Goal: Information Seeking & Learning: Compare options

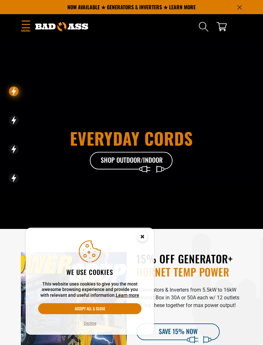
click at [22, 23] on icon "Menu" at bounding box center [26, 25] width 10 height 8
click at [24, 21] on icon "Menu" at bounding box center [26, 24] width 8 height 6
click at [25, 24] on icon "Menu" at bounding box center [26, 24] width 8 height 7
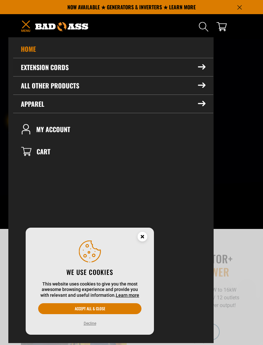
click at [202, 69] on icon at bounding box center [202, 66] width 8 height 5
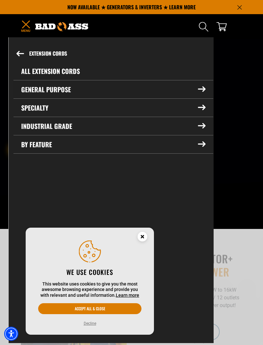
click at [57, 85] on summary "General Purpose" at bounding box center [113, 89] width 200 height 18
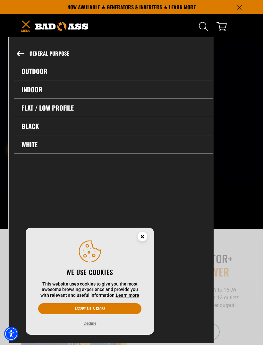
click at [38, 67] on link "Outdoor" at bounding box center [114, 71] width 200 height 18
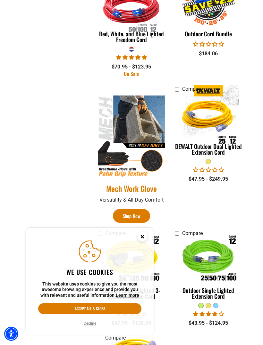
scroll to position [301, 0]
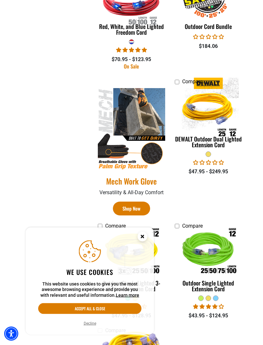
click at [91, 326] on button "Decline" at bounding box center [90, 323] width 16 height 6
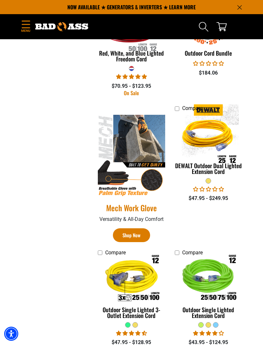
scroll to position [272, 0]
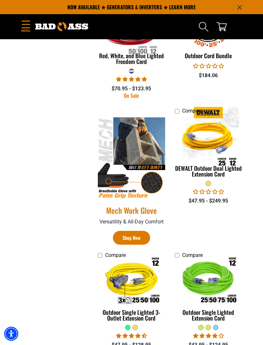
click at [78, 272] on div "Categories: Length Length 25 FT (5) 25 FT (5 products) 50 FT (7) 50 FT (7 produ…" at bounding box center [54, 177] width 77 height 597
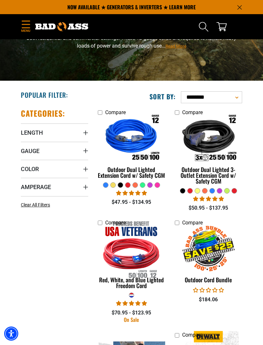
scroll to position [0, 0]
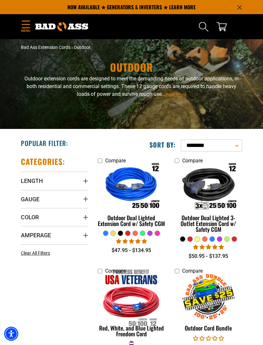
click at [29, 197] on span "Gauge" at bounding box center [30, 198] width 19 height 7
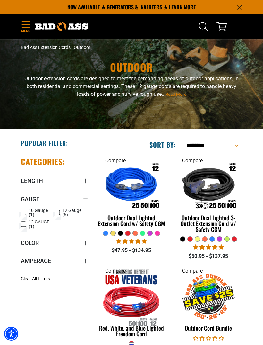
click at [23, 207] on summary "Gauge" at bounding box center [54, 199] width 67 height 18
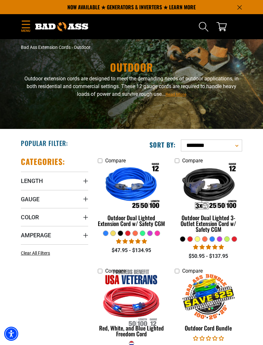
click at [30, 198] on span "Gauge" at bounding box center [30, 198] width 19 height 7
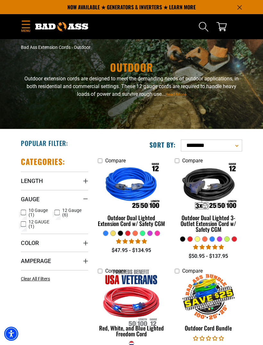
click at [22, 212] on icon at bounding box center [23, 212] width 5 height 8
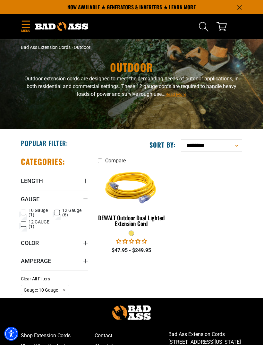
click at [132, 222] on div "DEWALT Outdoor Dual Lighted Extension Cord" at bounding box center [131, 221] width 67 height 12
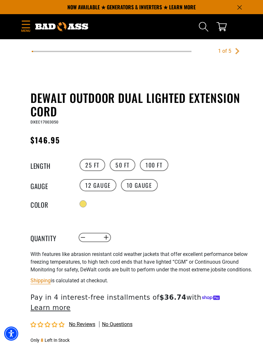
scroll to position [203, 0]
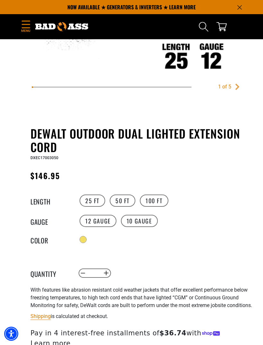
click at [152, 199] on label "100 FT" at bounding box center [154, 200] width 29 height 12
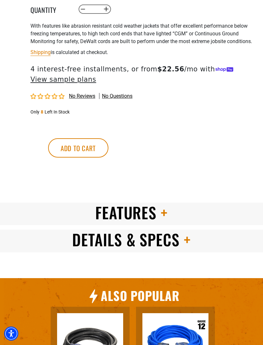
scroll to position [467, 0]
click at [108, 251] on span "Details & Specs" at bounding box center [126, 239] width 108 height 23
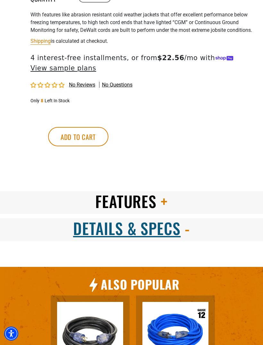
scroll to position [526, 0]
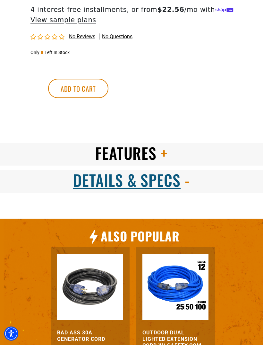
click at [112, 164] on span "Features" at bounding box center [126, 153] width 62 height 23
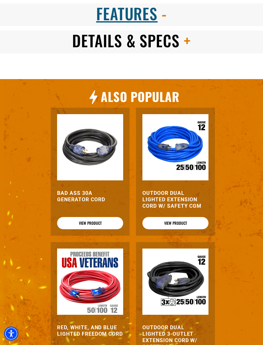
scroll to position [666, 0]
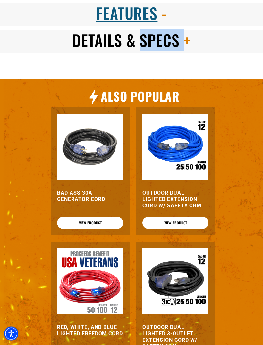
click at [50, 79] on section "Features Details & Specs Amber light Indicates power from the outlet and throug…" at bounding box center [131, 33] width 263 height 92
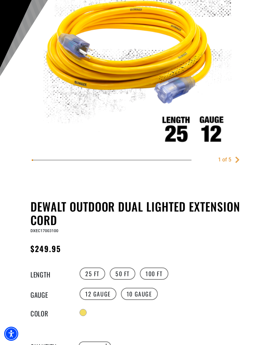
scroll to position [141, 0]
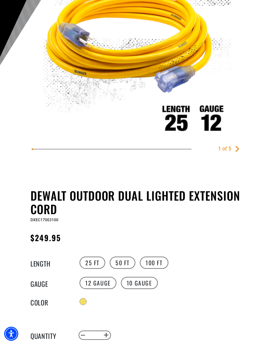
click at [26, 153] on main-product-gallery "1 of 5 Previous Next Next" at bounding box center [132, 49] width 228 height 223
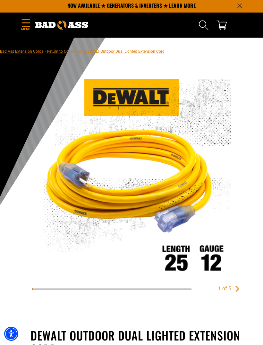
scroll to position [0, 0]
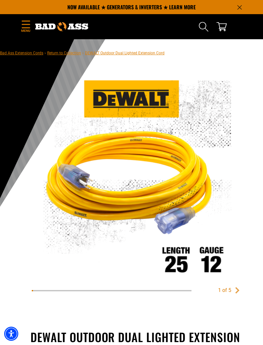
click at [31, 26] on icon "Menu" at bounding box center [26, 25] width 10 height 8
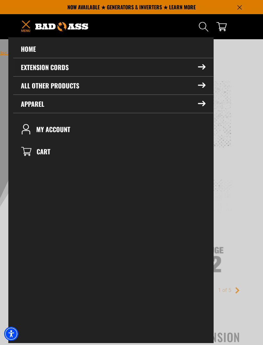
click at [203, 65] on icon at bounding box center [201, 67] width 7 height 5
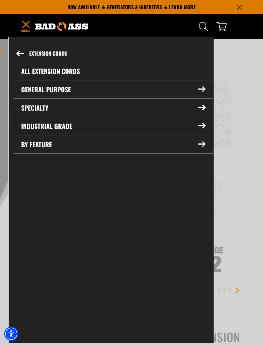
click at [201, 124] on icon at bounding box center [202, 125] width 8 height 5
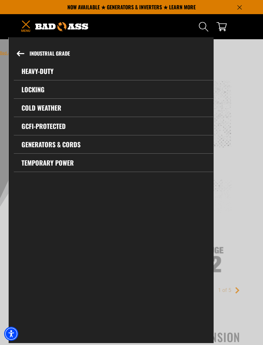
click at [33, 67] on link "Heavy-Duty" at bounding box center [114, 71] width 200 height 18
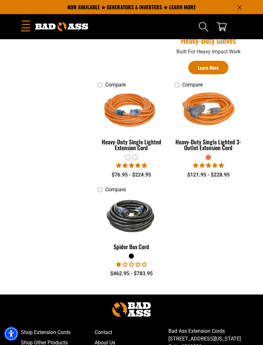
scroll to position [330, 0]
click at [129, 221] on img at bounding box center [132, 216] width 68 height 41
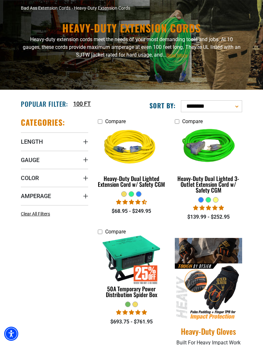
scroll to position [350, 0]
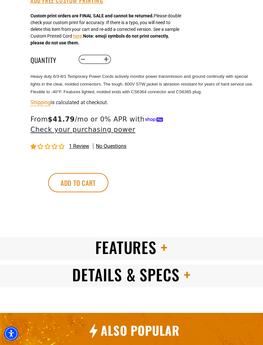
scroll to position [378, 0]
click at [96, 276] on span "Details & Specs" at bounding box center [126, 274] width 108 height 23
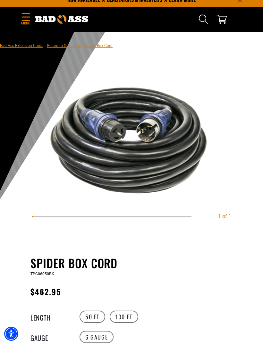
scroll to position [0, 0]
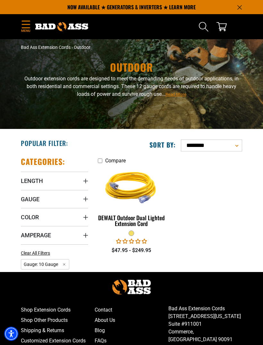
click at [36, 234] on span "Amperage" at bounding box center [36, 234] width 30 height 7
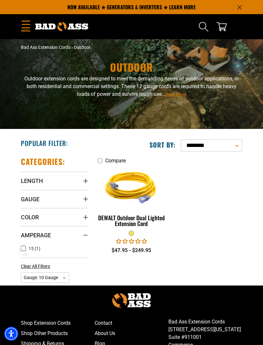
click at [23, 29] on span "Menu" at bounding box center [26, 30] width 10 height 5
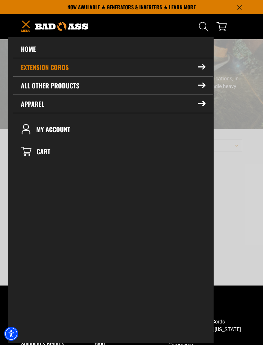
click at [199, 65] on icon at bounding box center [202, 66] width 8 height 5
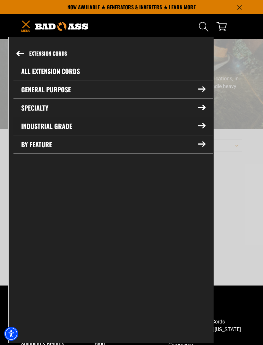
click at [204, 130] on summary "Industrial Grade" at bounding box center [113, 126] width 200 height 18
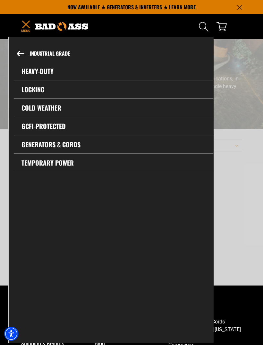
click at [35, 127] on link "GCFI-Protected" at bounding box center [114, 126] width 200 height 18
click at [63, 161] on link "Temporary Power" at bounding box center [114, 163] width 200 height 18
click at [22, 27] on icon "Menu" at bounding box center [26, 25] width 10 height 8
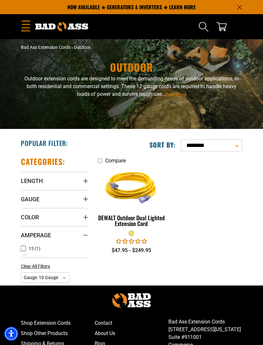
click at [27, 27] on icon "Menu" at bounding box center [26, 24] width 8 height 7
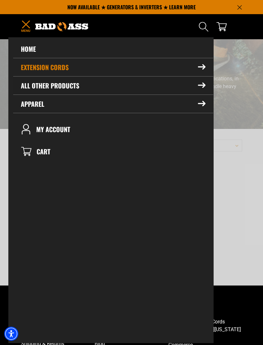
click at [206, 82] on summary "All Other Products" at bounding box center [113, 85] width 200 height 18
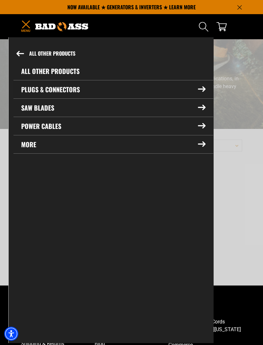
click at [200, 88] on icon at bounding box center [202, 88] width 8 height 5
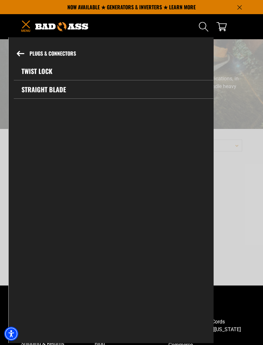
click at [31, 92] on link "Straight Blade" at bounding box center [114, 89] width 200 height 18
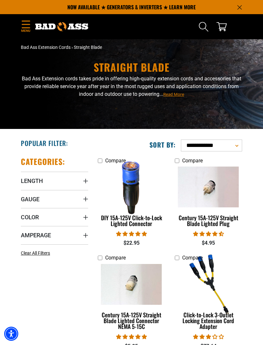
click at [32, 233] on span "Amperage" at bounding box center [36, 234] width 30 height 7
click at [59, 248] on icon at bounding box center [57, 248] width 5 height 8
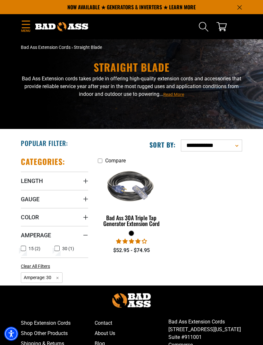
click at [126, 217] on img at bounding box center [132, 186] width 68 height 61
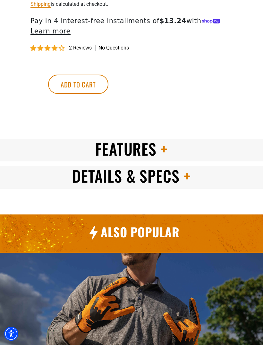
scroll to position [565, 0]
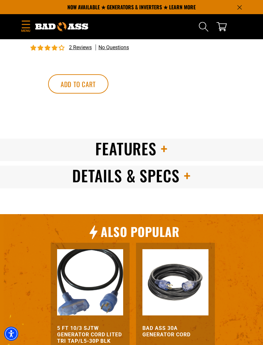
click at [98, 176] on span "Details & Specs" at bounding box center [126, 175] width 108 height 23
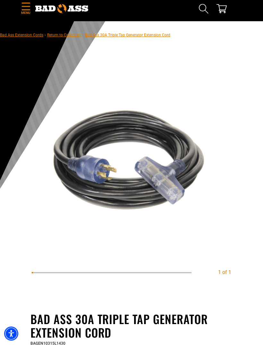
scroll to position [0, 0]
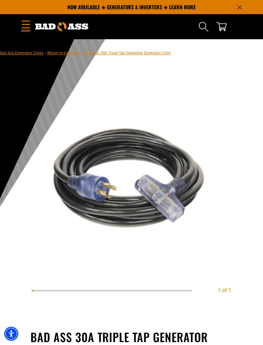
click at [25, 27] on icon "Menu" at bounding box center [26, 25] width 10 height 8
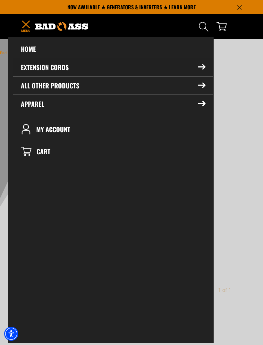
click at [196, 70] on summary "Extension Cords" at bounding box center [113, 67] width 200 height 18
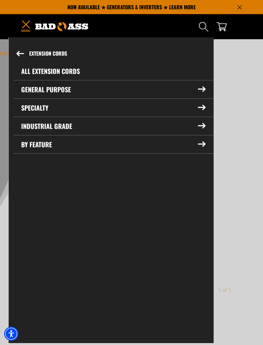
click at [203, 88] on icon at bounding box center [202, 88] width 8 height 5
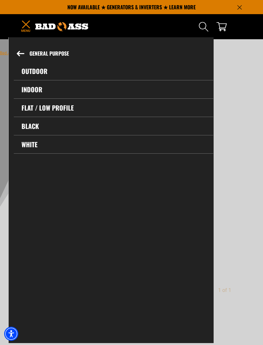
click at [30, 89] on link "Indoor" at bounding box center [114, 89] width 200 height 18
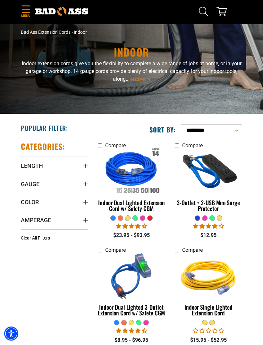
scroll to position [15, 0]
click at [128, 177] on img at bounding box center [132, 171] width 68 height 61
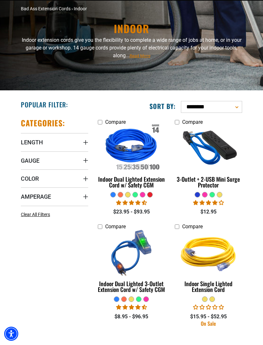
scroll to position [36, 0]
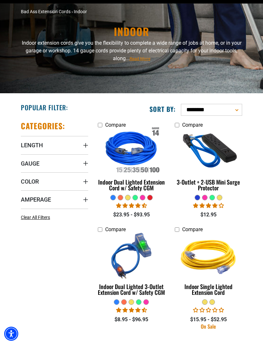
click at [32, 198] on span "Amperage" at bounding box center [36, 199] width 30 height 7
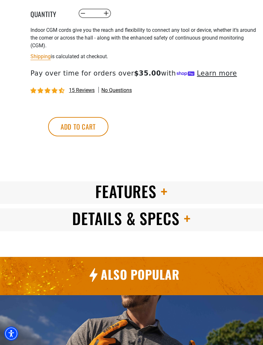
click at [109, 230] on span "Details & Specs" at bounding box center [126, 218] width 108 height 23
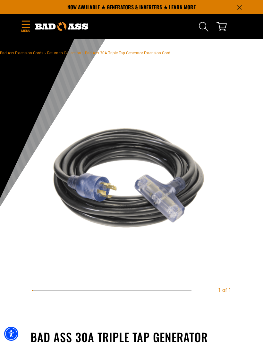
click at [25, 27] on icon "Menu" at bounding box center [26, 25] width 10 height 8
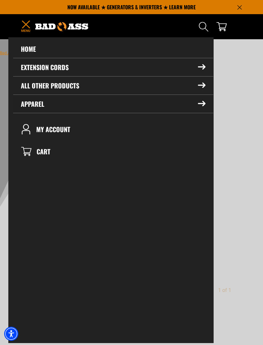
click at [202, 105] on icon at bounding box center [202, 103] width 8 height 5
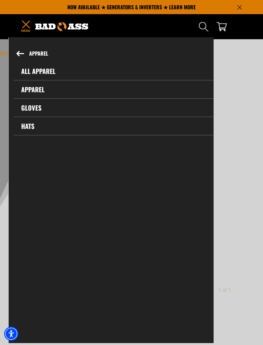
click at [19, 48] on button "Apparel" at bounding box center [111, 53] width 205 height 17
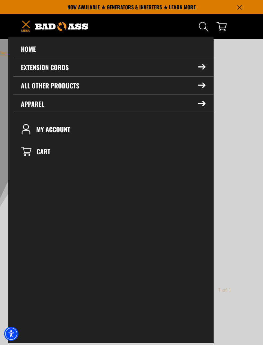
click at [203, 86] on icon at bounding box center [202, 85] width 8 height 5
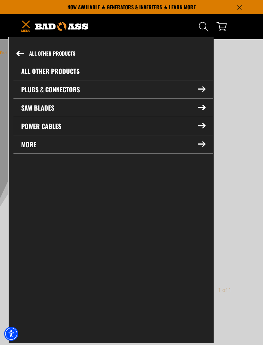
click at [202, 127] on icon at bounding box center [202, 125] width 8 height 5
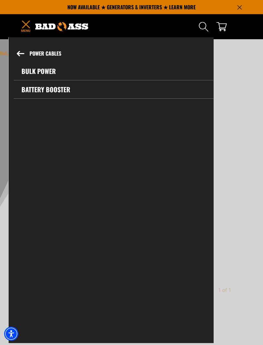
click at [33, 69] on link "Bulk Power" at bounding box center [114, 71] width 200 height 18
click at [34, 93] on link "Battery Booster" at bounding box center [114, 89] width 200 height 18
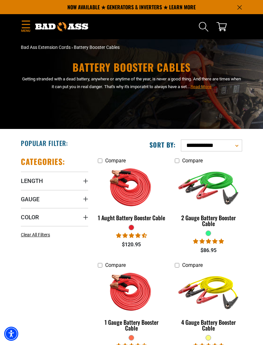
click at [25, 28] on icon "Menu" at bounding box center [26, 24] width 8 height 7
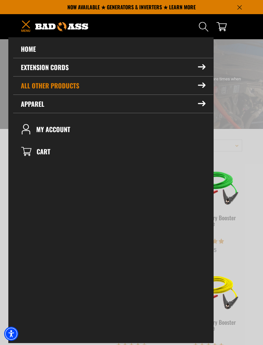
click at [26, 44] on link "Home" at bounding box center [113, 49] width 200 height 18
click at [29, 50] on link "Home" at bounding box center [113, 49] width 200 height 18
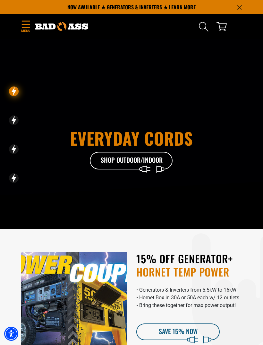
click at [29, 24] on icon "Menu" at bounding box center [26, 24] width 8 height 7
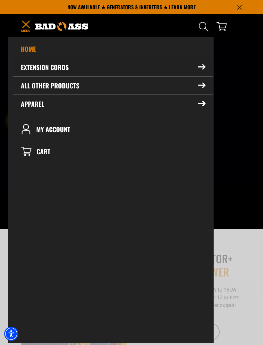
click at [206, 70] on icon at bounding box center [202, 66] width 8 height 5
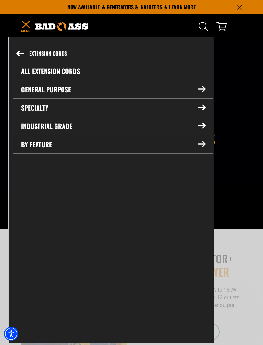
click at [201, 143] on icon at bounding box center [202, 143] width 8 height 5
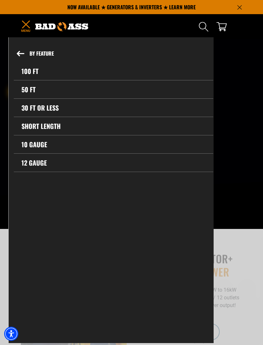
click at [35, 161] on link "12 gauge" at bounding box center [114, 163] width 200 height 18
click at [33, 125] on link "Short Length" at bounding box center [114, 126] width 200 height 18
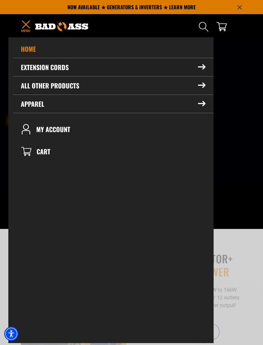
click at [203, 65] on icon at bounding box center [201, 67] width 7 height 5
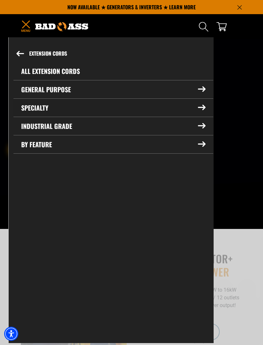
click at [203, 111] on summary "Specialty" at bounding box center [113, 108] width 200 height 18
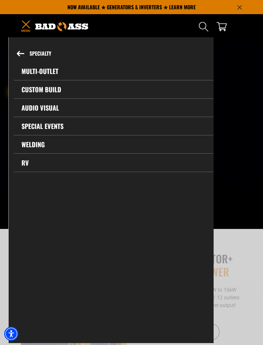
click at [27, 162] on link "RV" at bounding box center [114, 163] width 200 height 18
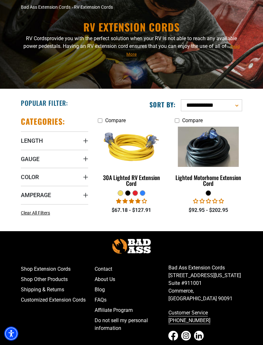
scroll to position [40, 0]
click at [130, 177] on img at bounding box center [132, 146] width 68 height 61
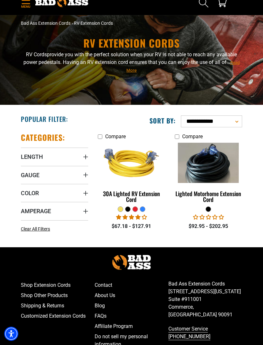
scroll to position [0, 0]
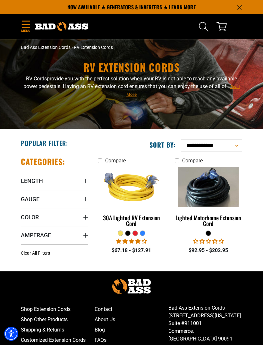
click at [201, 25] on icon "Search" at bounding box center [204, 27] width 10 height 10
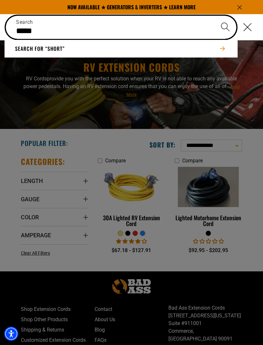
type input "*****"
click at [225, 27] on button "Search" at bounding box center [225, 27] width 22 height 22
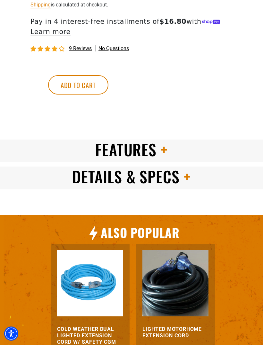
scroll to position [535, 0]
click at [101, 181] on span "Details & Specs" at bounding box center [126, 176] width 108 height 23
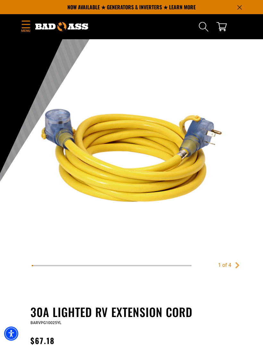
scroll to position [1, 0]
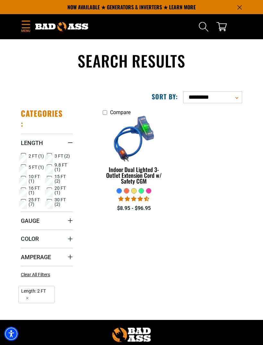
click at [134, 174] on div "Indoor Dual Lighted 3-Outlet Extension Cord w/ Safety CGM" at bounding box center [134, 174] width 63 height 17
click at [23, 154] on icon at bounding box center [24, 156] width 4 height 4
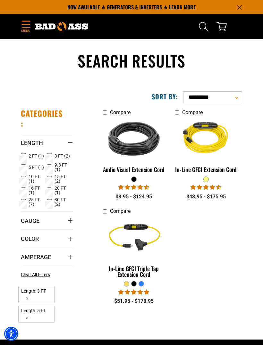
click at [139, 268] on img at bounding box center [134, 237] width 68 height 61
click at [196, 169] on img at bounding box center [206, 138] width 68 height 61
click at [126, 144] on img at bounding box center [134, 138] width 68 height 61
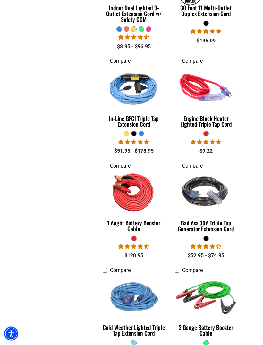
scroll to position [365, 0]
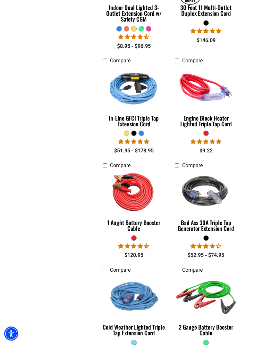
click at [194, 216] on img at bounding box center [206, 192] width 68 height 61
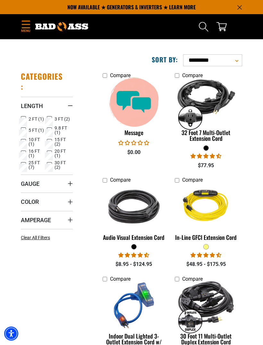
scroll to position [0, 0]
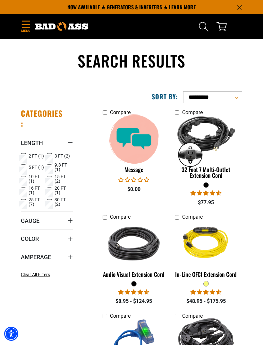
click at [22, 26] on icon "Menu" at bounding box center [26, 25] width 10 height 8
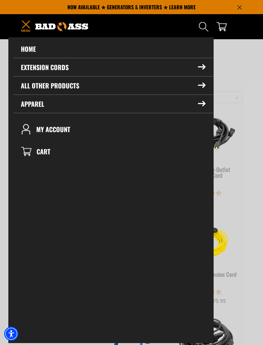
click at [204, 86] on icon at bounding box center [201, 85] width 7 height 5
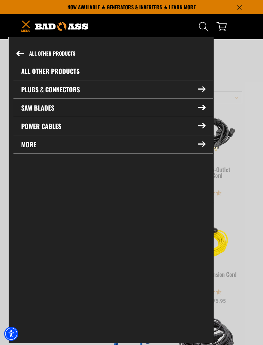
click at [203, 107] on icon at bounding box center [202, 107] width 8 height 5
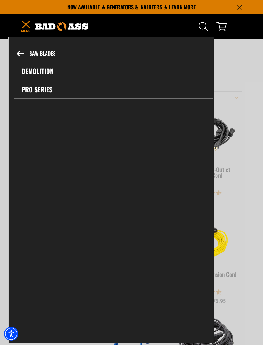
click at [40, 68] on link "Demolition" at bounding box center [114, 71] width 200 height 18
click at [31, 92] on link "Pro Series" at bounding box center [114, 89] width 200 height 18
click at [19, 52] on icon at bounding box center [20, 53] width 7 height 5
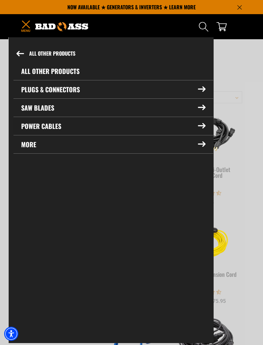
click at [203, 124] on icon at bounding box center [202, 125] width 8 height 5
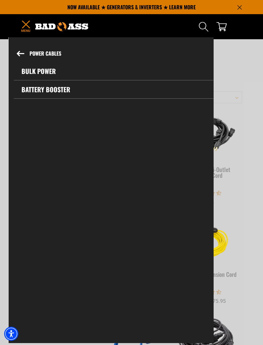
click at [37, 70] on link "Bulk Power" at bounding box center [114, 71] width 200 height 18
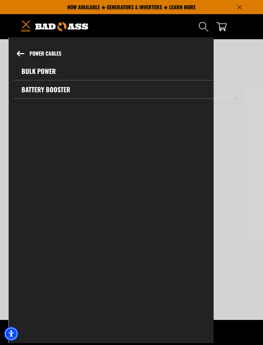
click at [30, 58] on button "Power Cables" at bounding box center [111, 53] width 205 height 17
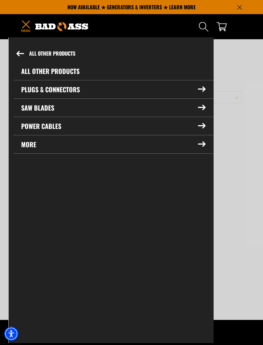
click at [203, 91] on icon at bounding box center [201, 89] width 7 height 5
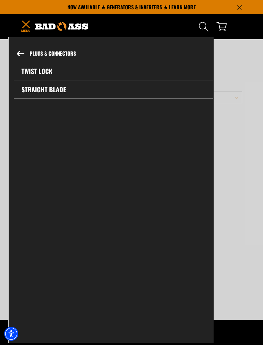
click at [39, 91] on link "Straight Blade" at bounding box center [114, 89] width 200 height 18
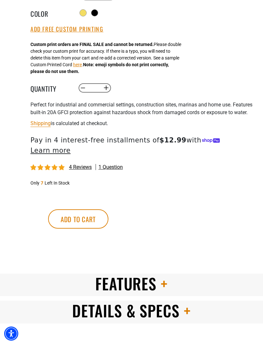
scroll to position [436, 0]
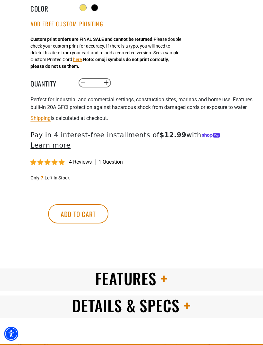
click at [100, 313] on span "Details & Specs" at bounding box center [126, 305] width 108 height 23
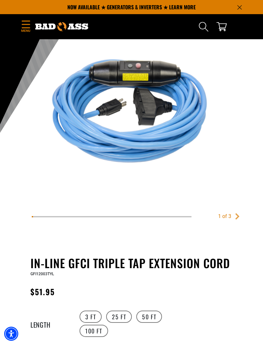
scroll to position [64, 0]
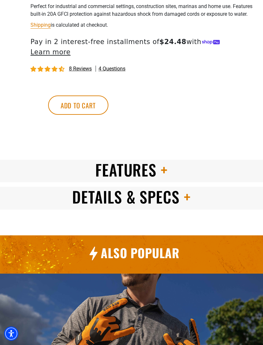
scroll to position [548, 0]
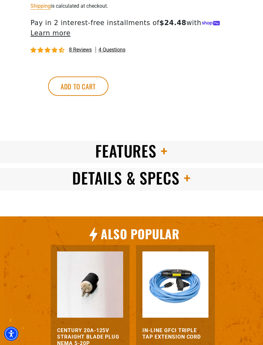
click at [93, 189] on span "Details & Specs" at bounding box center [126, 177] width 108 height 23
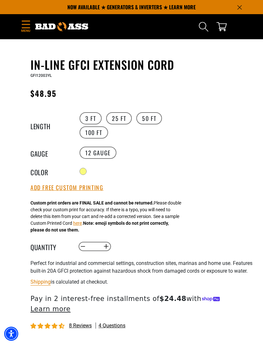
scroll to position [236, 0]
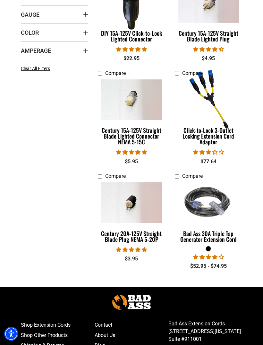
scroll to position [195, 0]
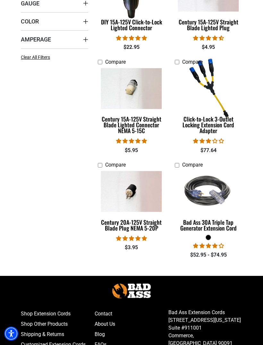
click at [131, 192] on img at bounding box center [132, 191] width 68 height 41
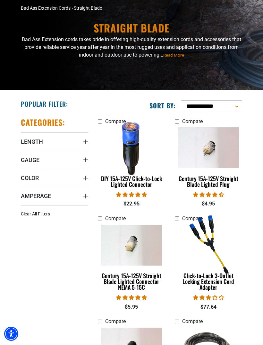
scroll to position [0, 0]
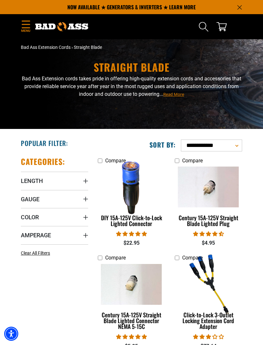
click at [33, 199] on span "Gauge" at bounding box center [30, 198] width 19 height 7
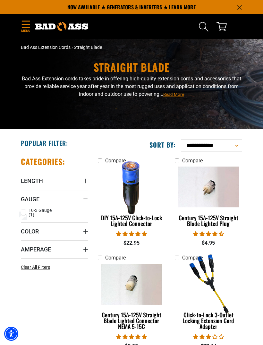
click at [23, 210] on rect at bounding box center [23, 212] width 5 height 5
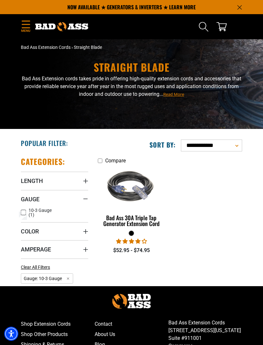
click at [121, 214] on img at bounding box center [132, 186] width 68 height 61
click at [24, 23] on icon "Menu" at bounding box center [26, 25] width 10 height 8
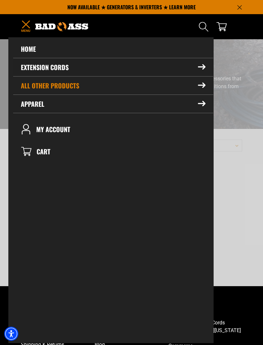
click at [202, 68] on icon at bounding box center [202, 66] width 8 height 5
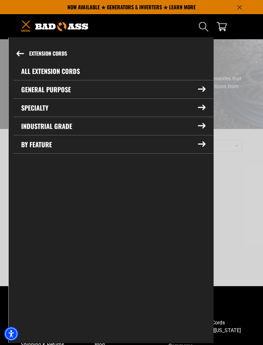
click at [202, 108] on icon at bounding box center [202, 107] width 8 height 5
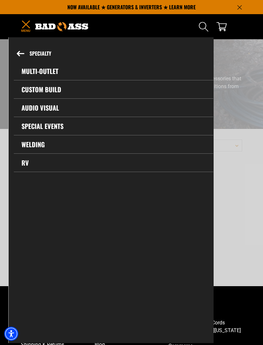
click at [38, 69] on link "Multi-Outlet" at bounding box center [114, 71] width 200 height 18
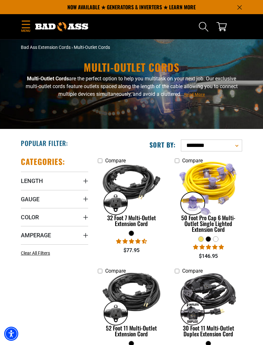
click at [209, 217] on img at bounding box center [209, 186] width 68 height 61
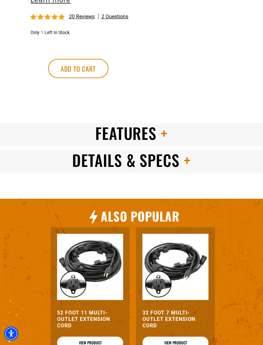
scroll to position [567, 0]
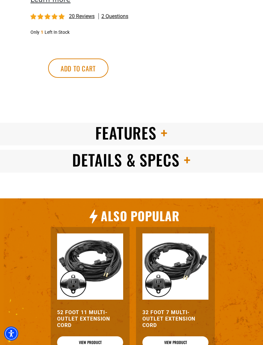
click at [97, 159] on span "Details & Specs" at bounding box center [126, 159] width 108 height 23
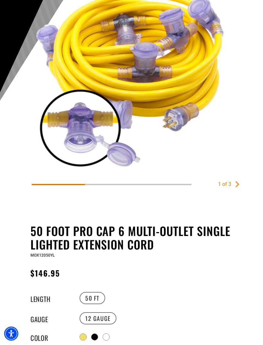
scroll to position [106, 0]
